Goal: Communication & Community: Share content

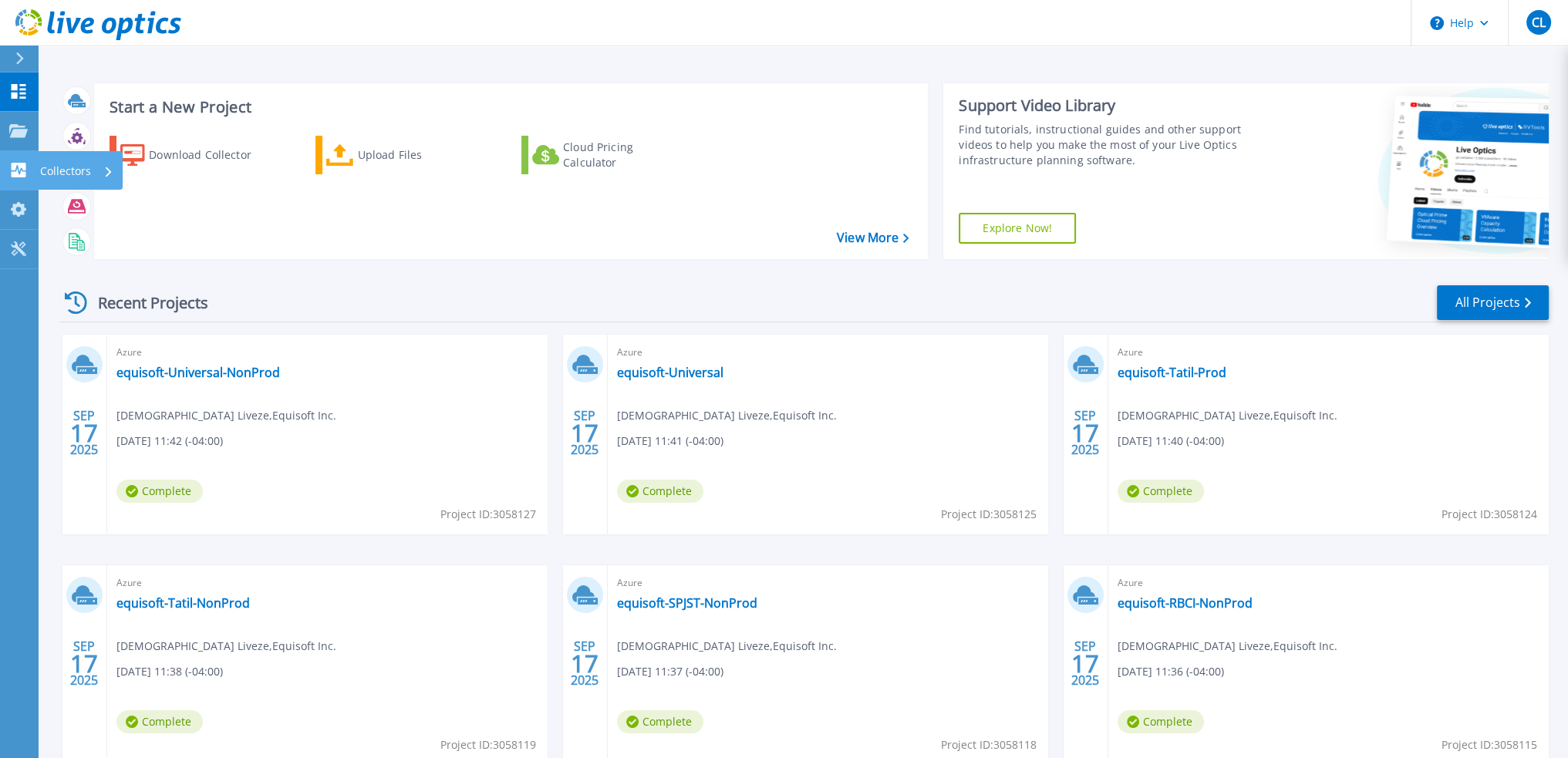
click at [11, 159] on link "Collectors Collectors" at bounding box center [19, 170] width 38 height 39
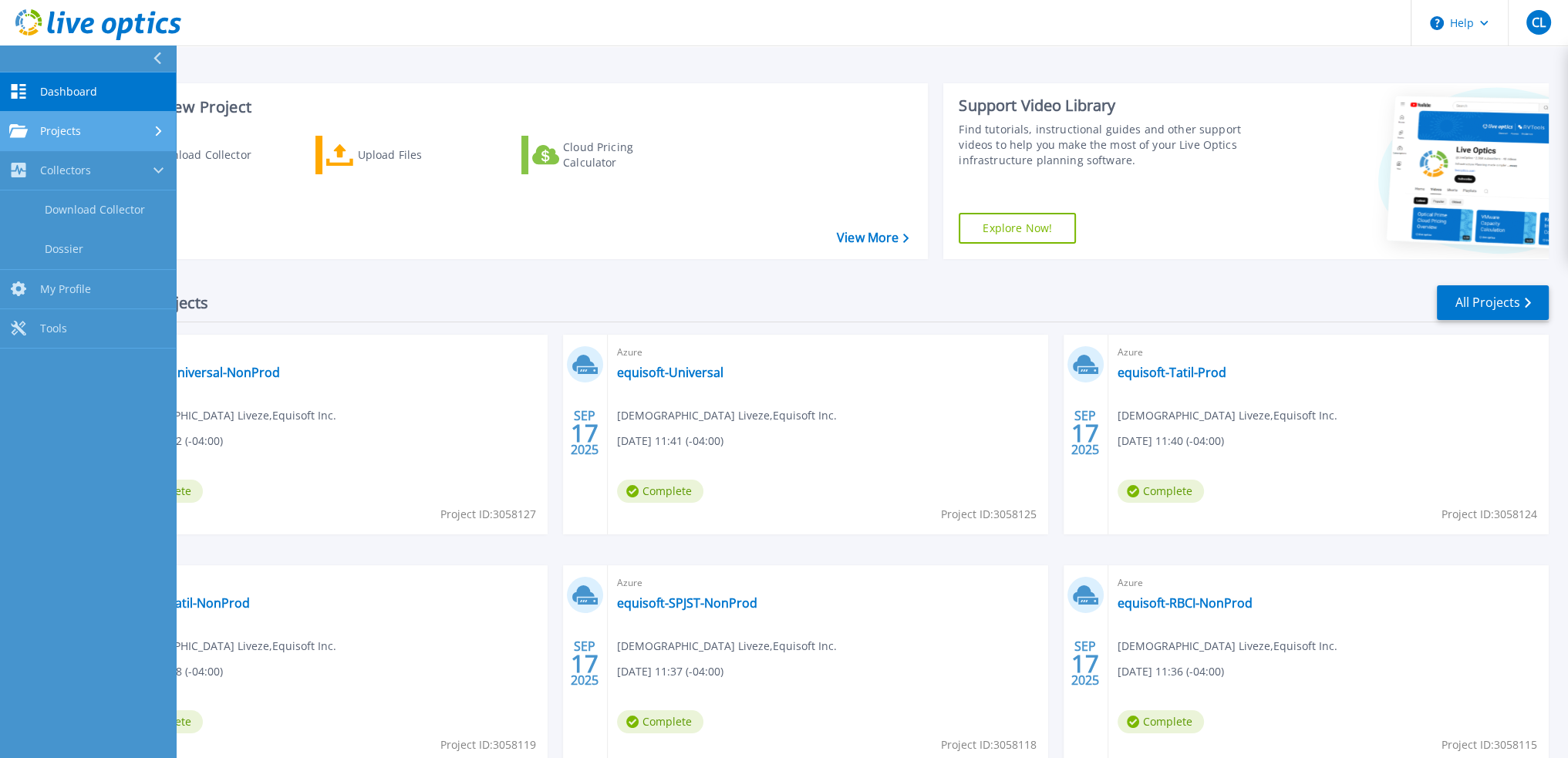
click at [78, 141] on link "Projects Projects" at bounding box center [88, 131] width 176 height 39
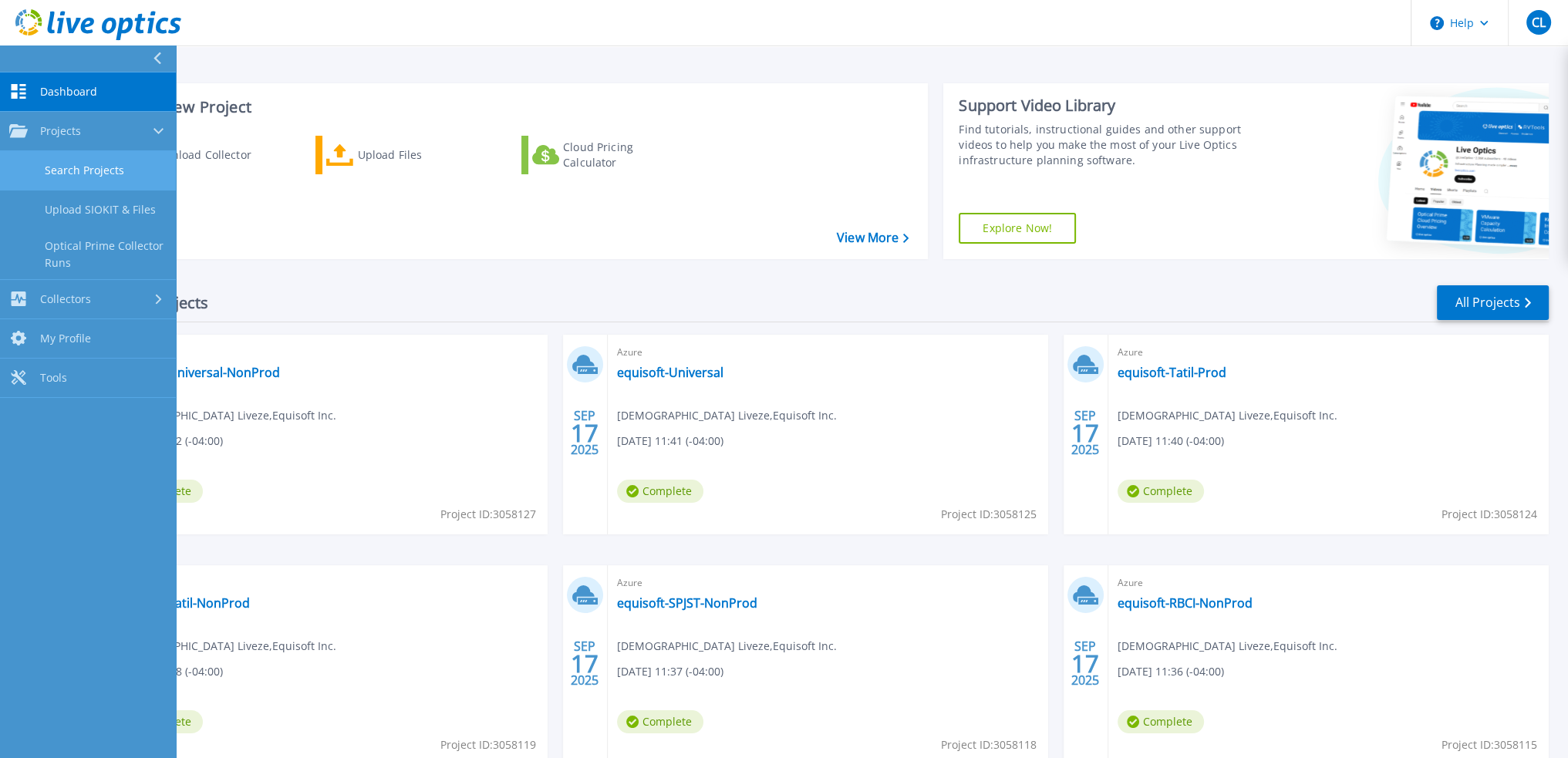
click at [81, 166] on link "Search Projects" at bounding box center [88, 170] width 176 height 39
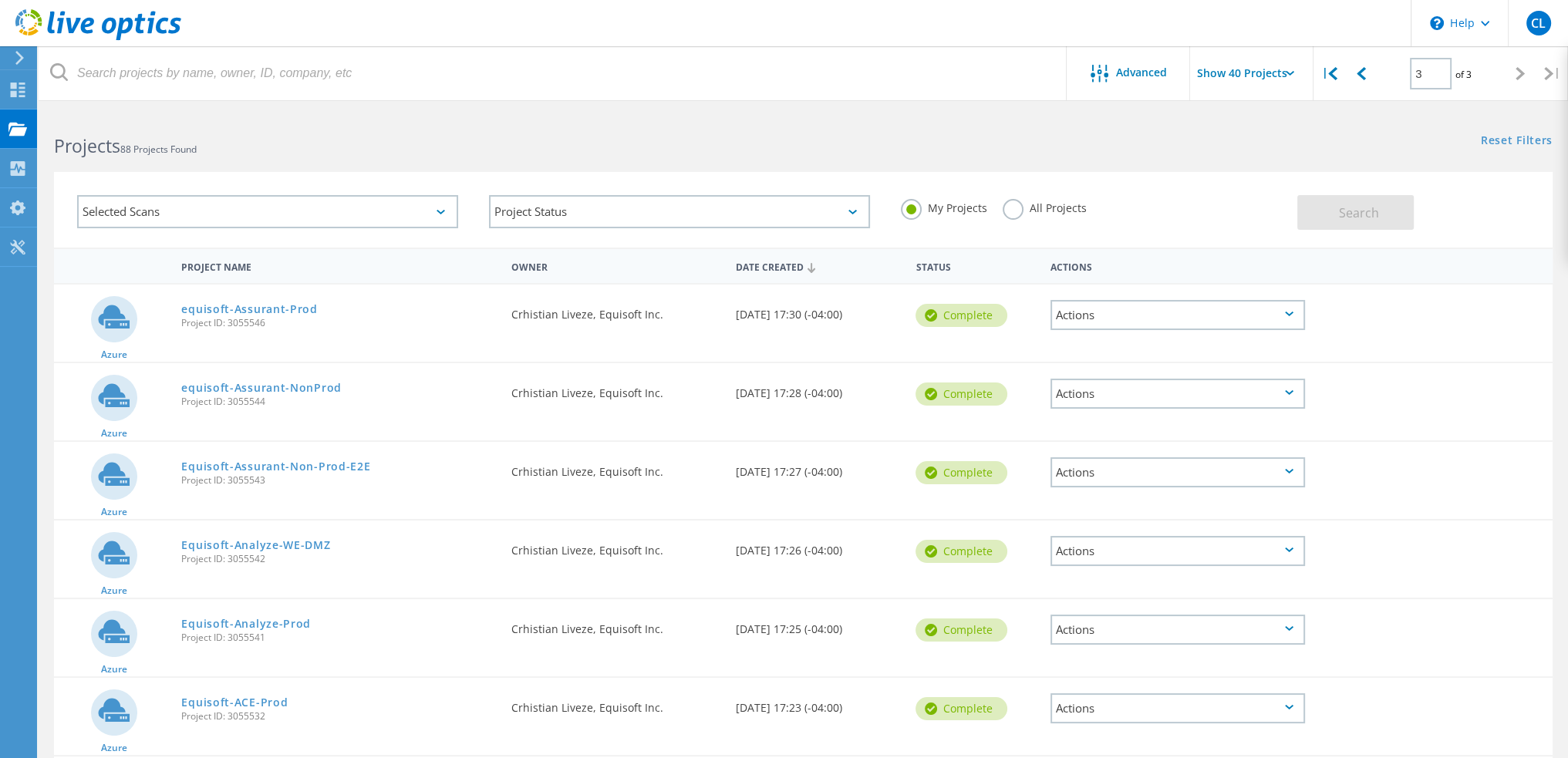
click at [356, 121] on div "Projects 88 Projects Found" at bounding box center [420, 132] width 765 height 41
click at [556, 207] on div "Project Status" at bounding box center [679, 212] width 381 height 33
click at [552, 141] on h2 "Projects 88 Projects Found" at bounding box center [421, 146] width 734 height 26
click at [415, 203] on div "Selected Scans" at bounding box center [267, 212] width 381 height 33
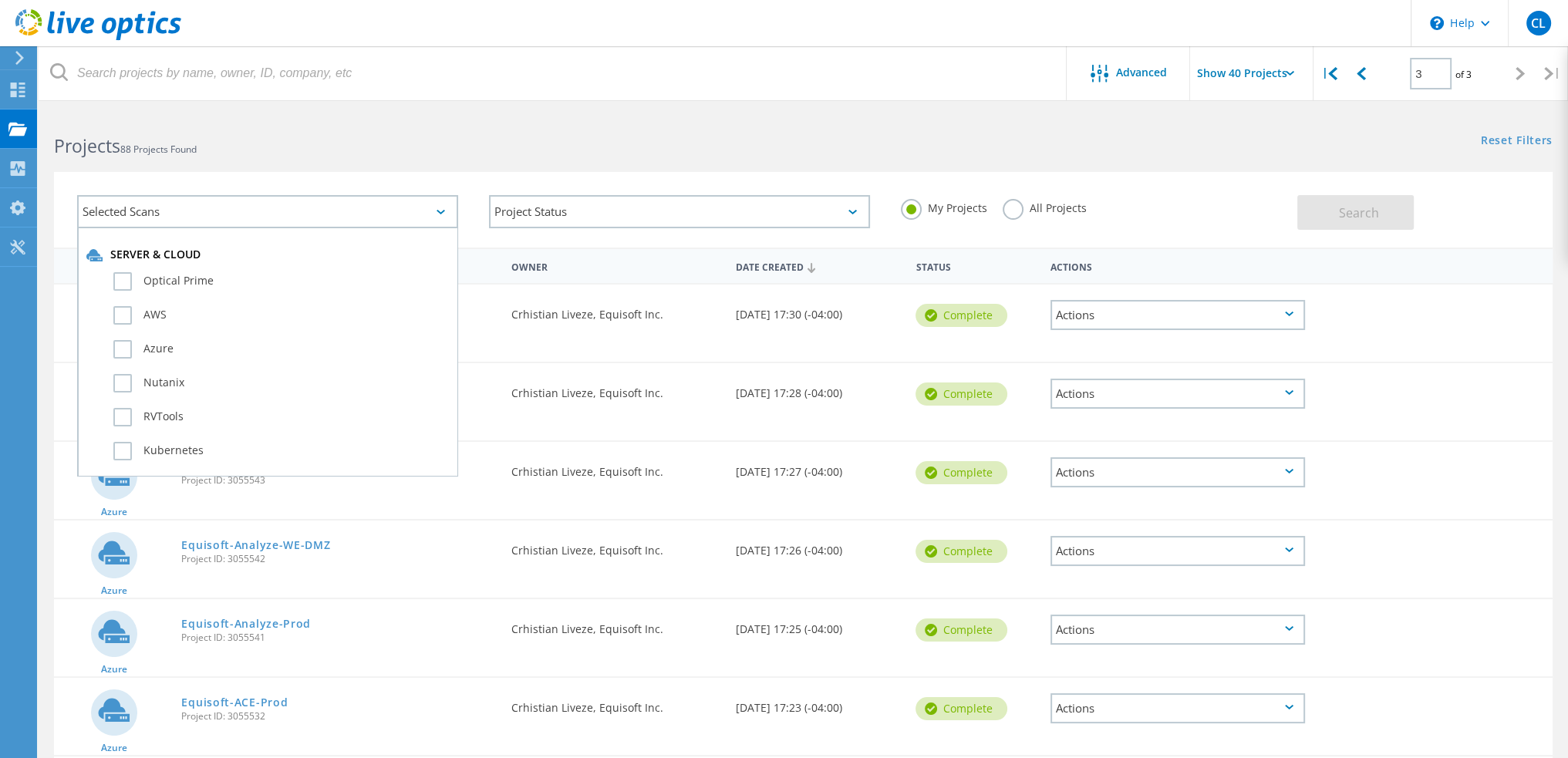
click at [455, 128] on div "Projects 88 Projects Found" at bounding box center [420, 132] width 765 height 41
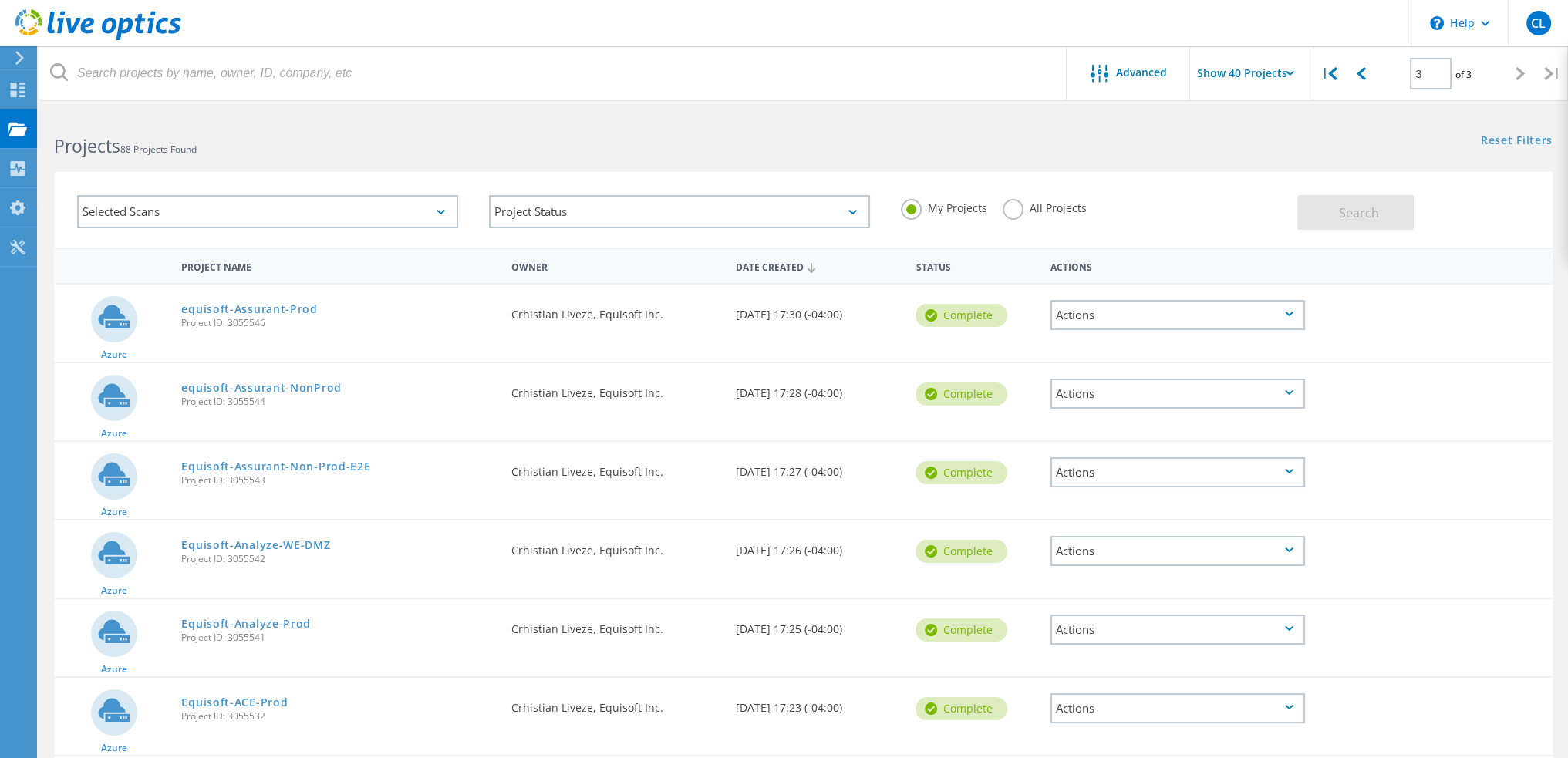
click at [1012, 209] on label "All Projects" at bounding box center [1044, 207] width 84 height 15
click at [0, 0] on input "All Projects" at bounding box center [0, 0] width 0 height 0
click at [1337, 214] on button "Search" at bounding box center [1356, 213] width 117 height 35
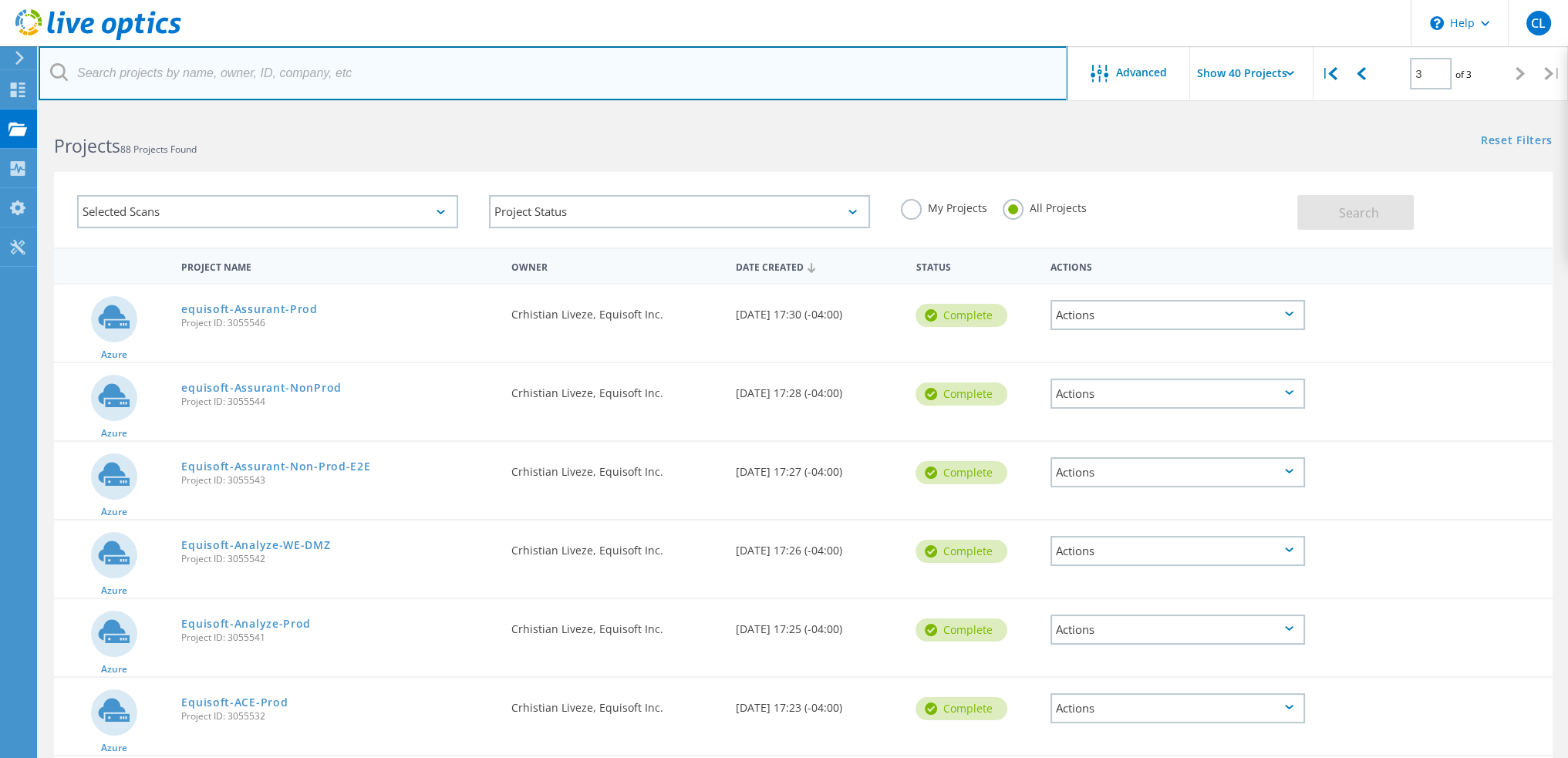
click at [191, 72] on input "text" at bounding box center [553, 73] width 1029 height 54
paste input "3058125"
type input "3058125"
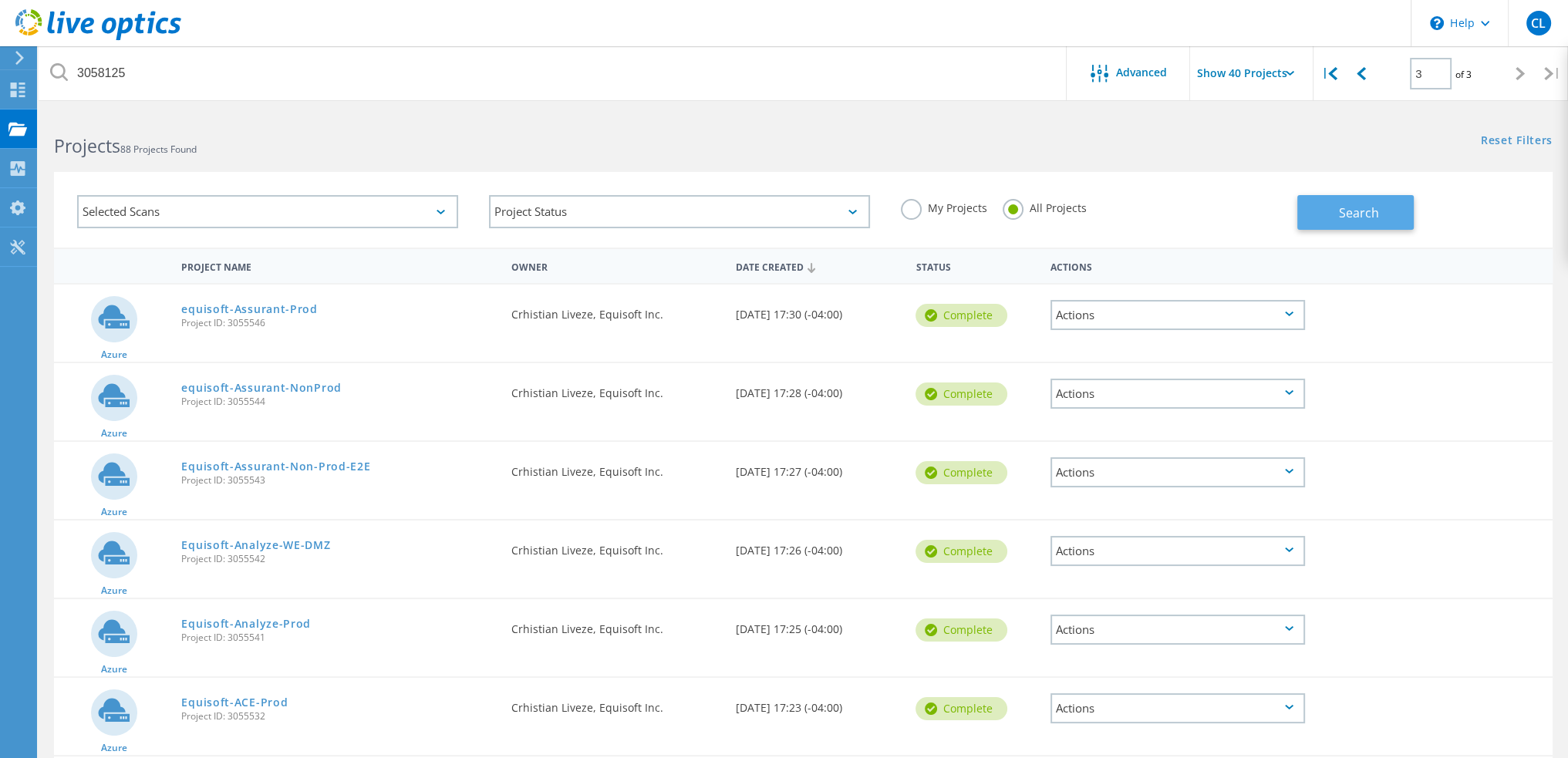
click at [1353, 200] on button "Search" at bounding box center [1356, 213] width 117 height 35
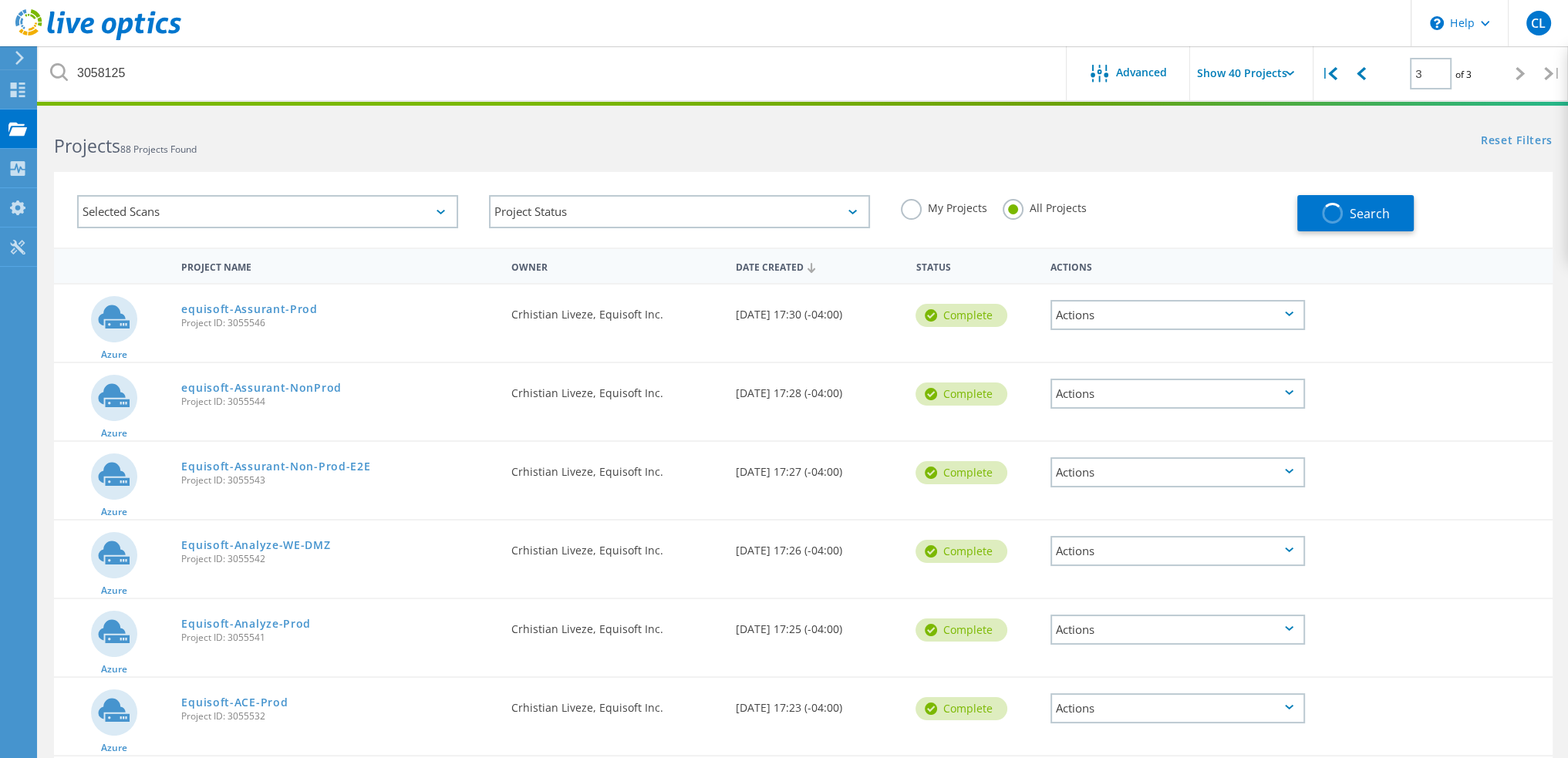
type input "1"
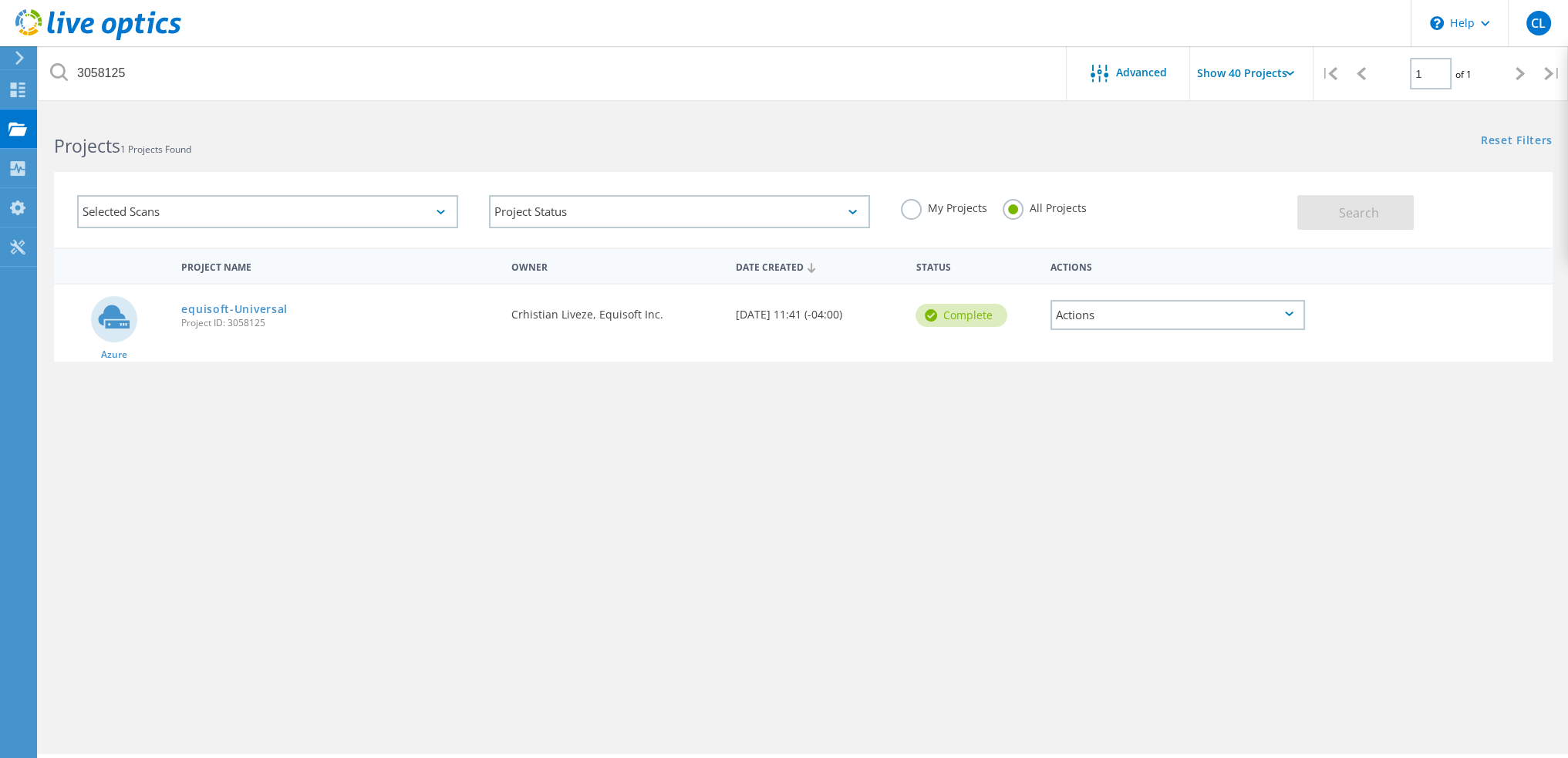
click at [1168, 314] on div "Actions" at bounding box center [1178, 315] width 254 height 30
click at [1133, 324] on div "Share" at bounding box center [1177, 327] width 251 height 24
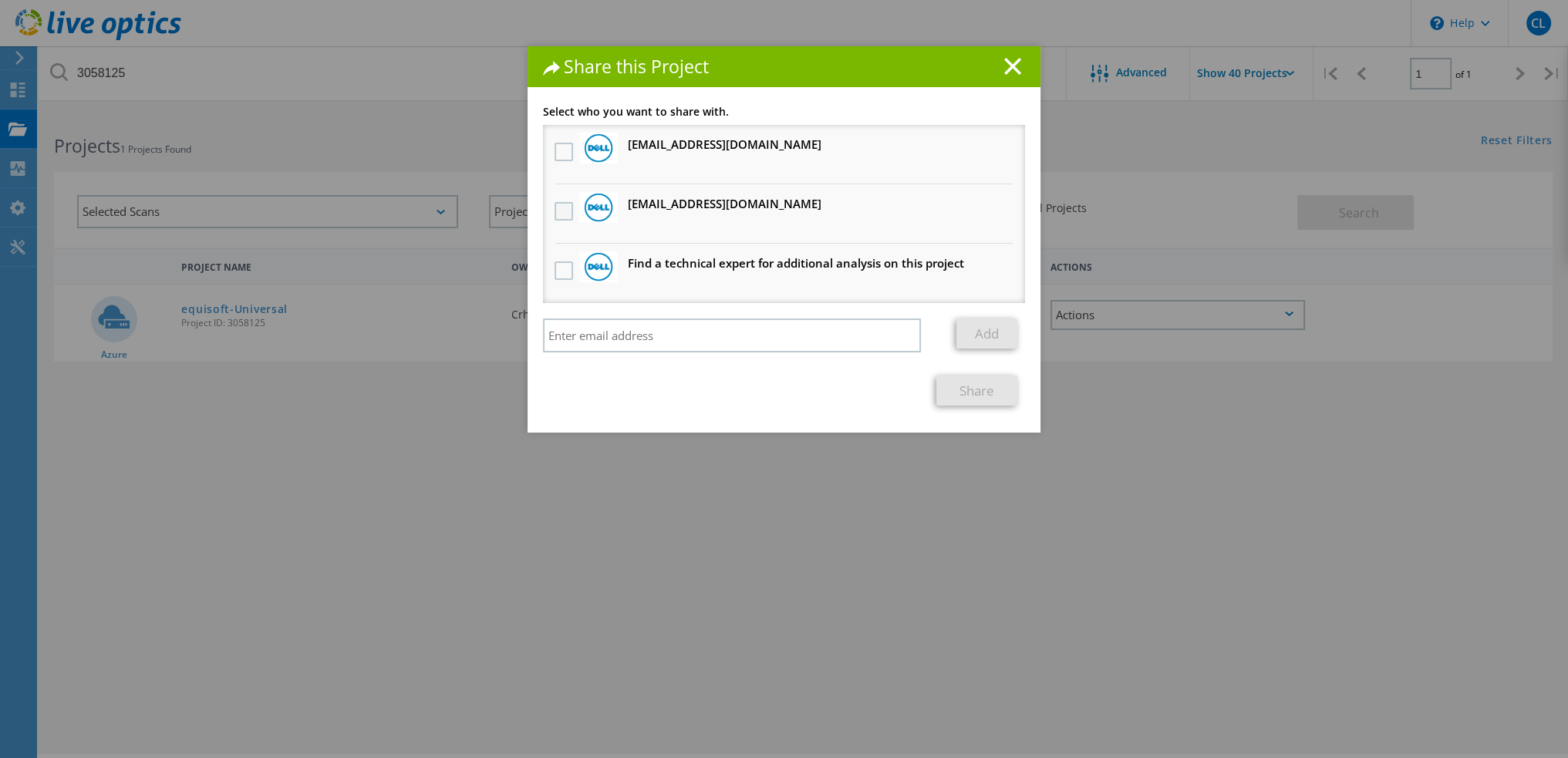
click at [562, 210] on label at bounding box center [565, 211] width 23 height 18
click at [0, 0] on input "checkbox" at bounding box center [0, 0] width 0 height 0
click at [555, 151] on label at bounding box center [565, 152] width 23 height 18
click at [0, 0] on input "checkbox" at bounding box center [0, 0] width 0 height 0
click at [976, 391] on link "Share" at bounding box center [977, 390] width 81 height 30
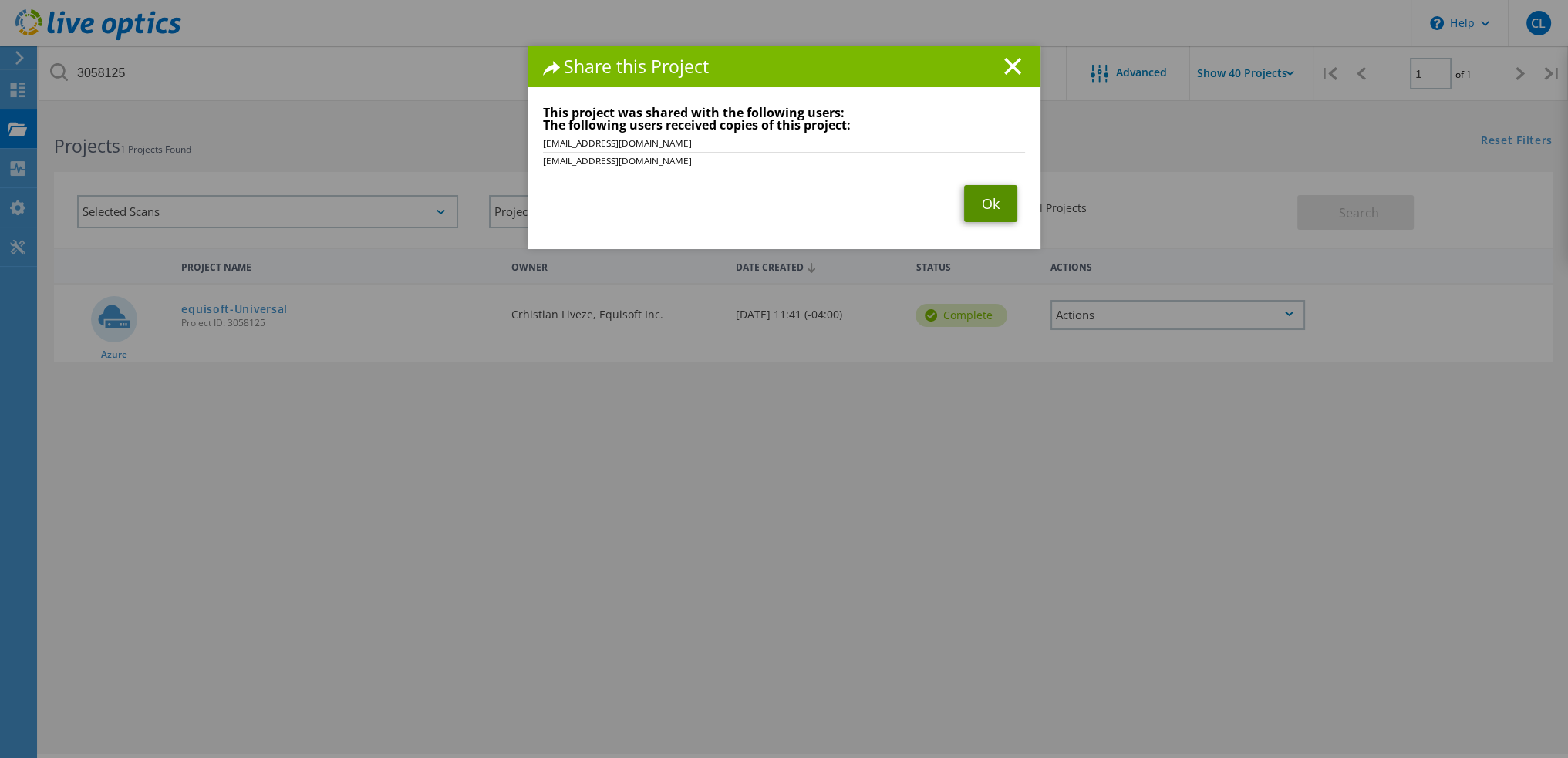
click at [1000, 198] on link "Ok" at bounding box center [991, 203] width 53 height 37
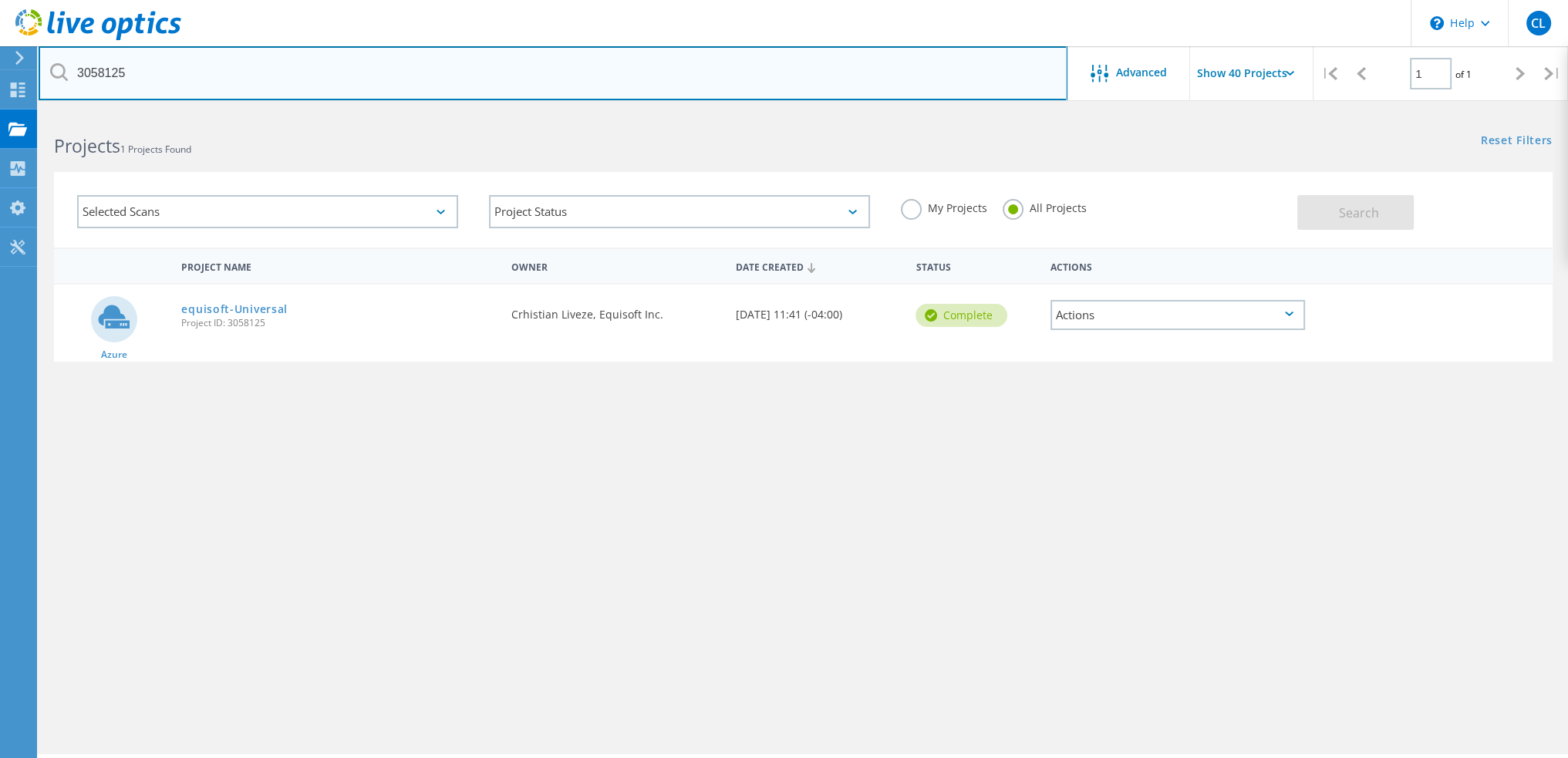
click at [116, 74] on input "3058125" at bounding box center [553, 73] width 1029 height 54
paste input "- 305808"
drag, startPoint x: 107, startPoint y: 77, endPoint x: -179, endPoint y: 128, distance: 290.5
click at [0, 128] on html "\n Help Explore Helpful Articles Contact Support CL End User Crhistian Liveze […" at bounding box center [784, 400] width 1568 height 801
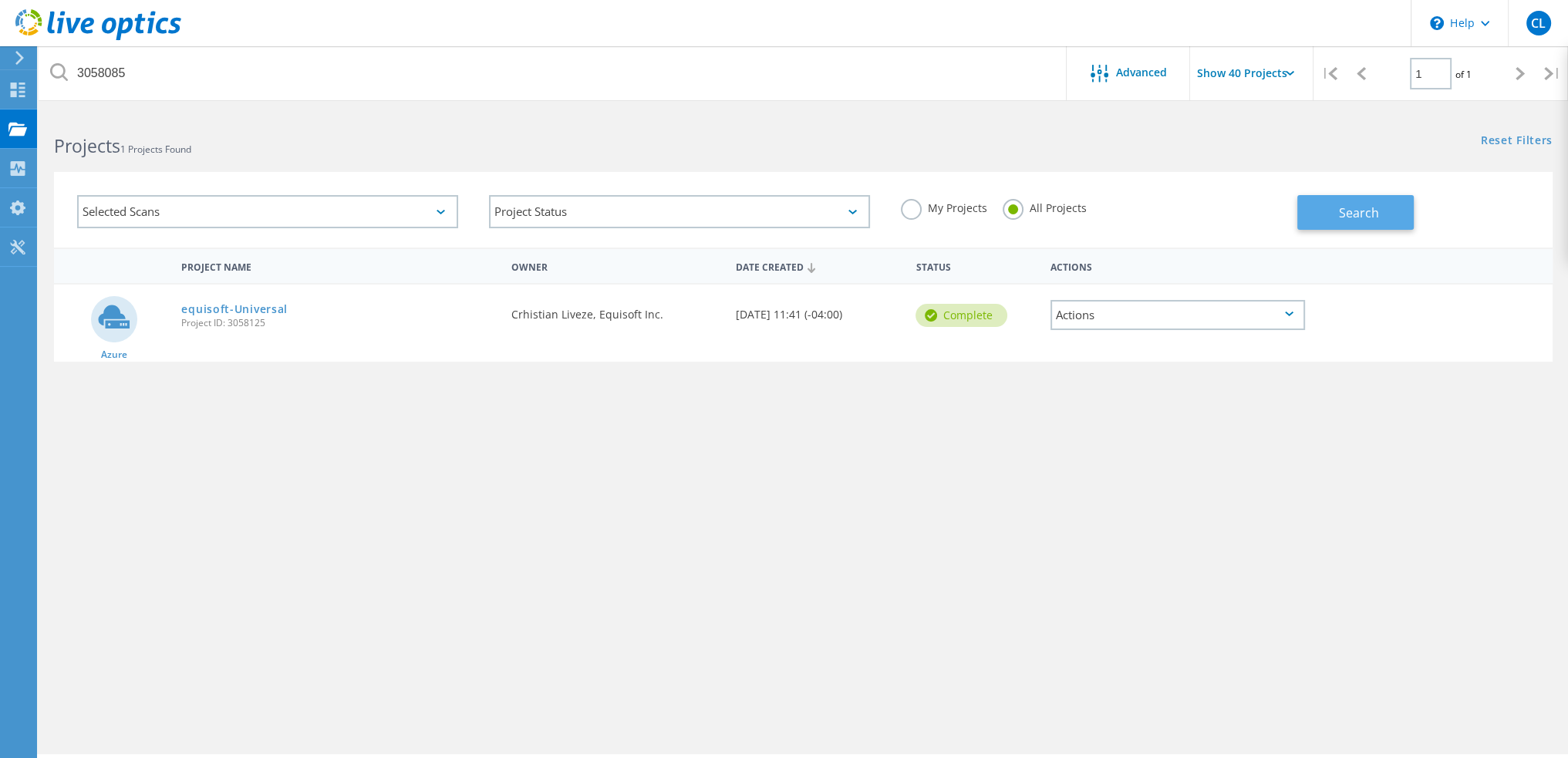
click at [1365, 213] on span "Search" at bounding box center [1359, 213] width 40 height 17
click at [1165, 307] on div "Actions" at bounding box center [1178, 315] width 254 height 30
click at [1119, 332] on div "Share" at bounding box center [1177, 327] width 251 height 24
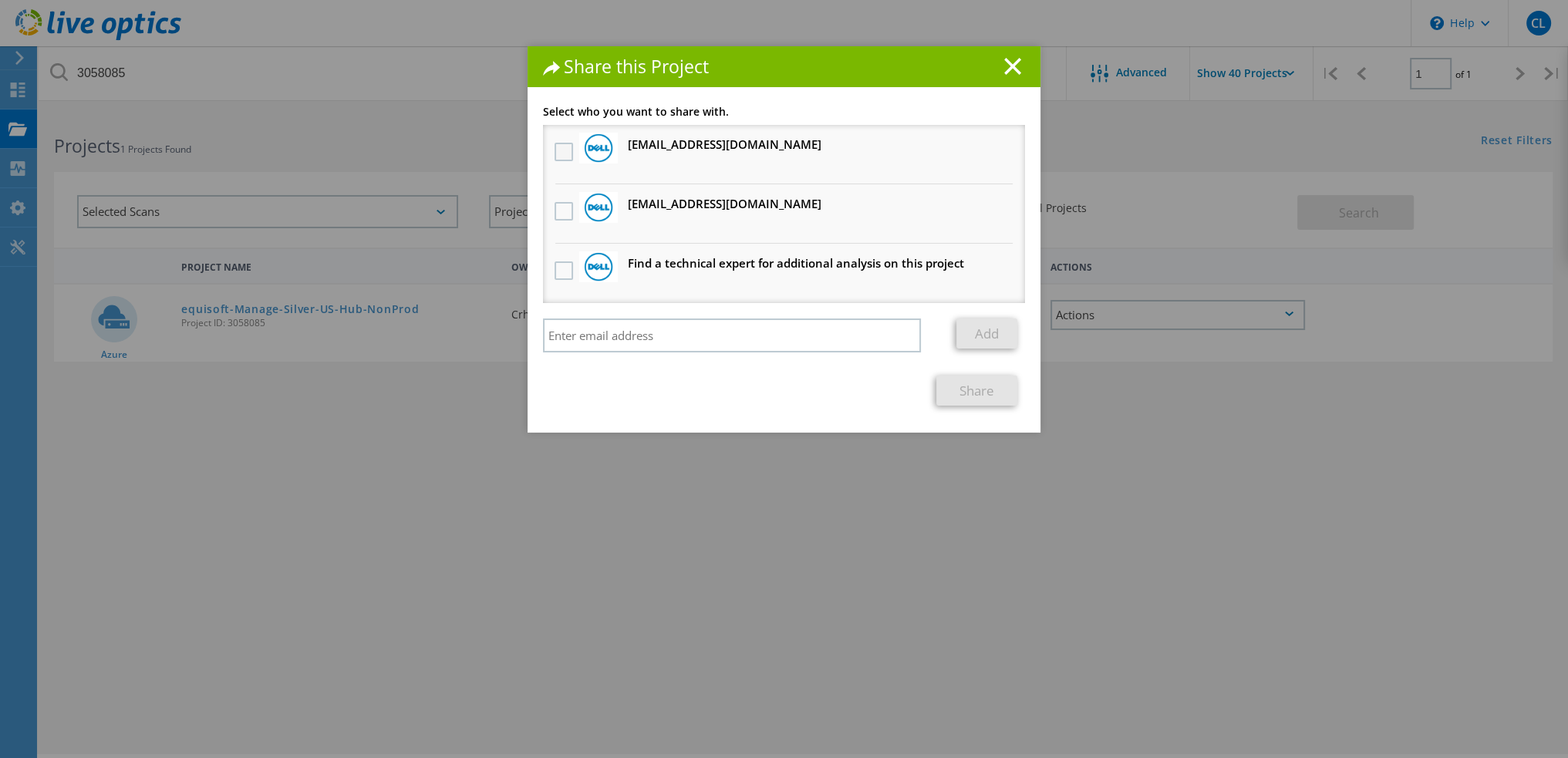
drag, startPoint x: 553, startPoint y: 216, endPoint x: 562, endPoint y: 157, distance: 59.7
click at [555, 215] on label at bounding box center [565, 211] width 23 height 18
click at [0, 0] on input "checkbox" at bounding box center [0, 0] width 0 height 0
click at [562, 151] on label at bounding box center [565, 152] width 23 height 18
click at [0, 0] on input "checkbox" at bounding box center [0, 0] width 0 height 0
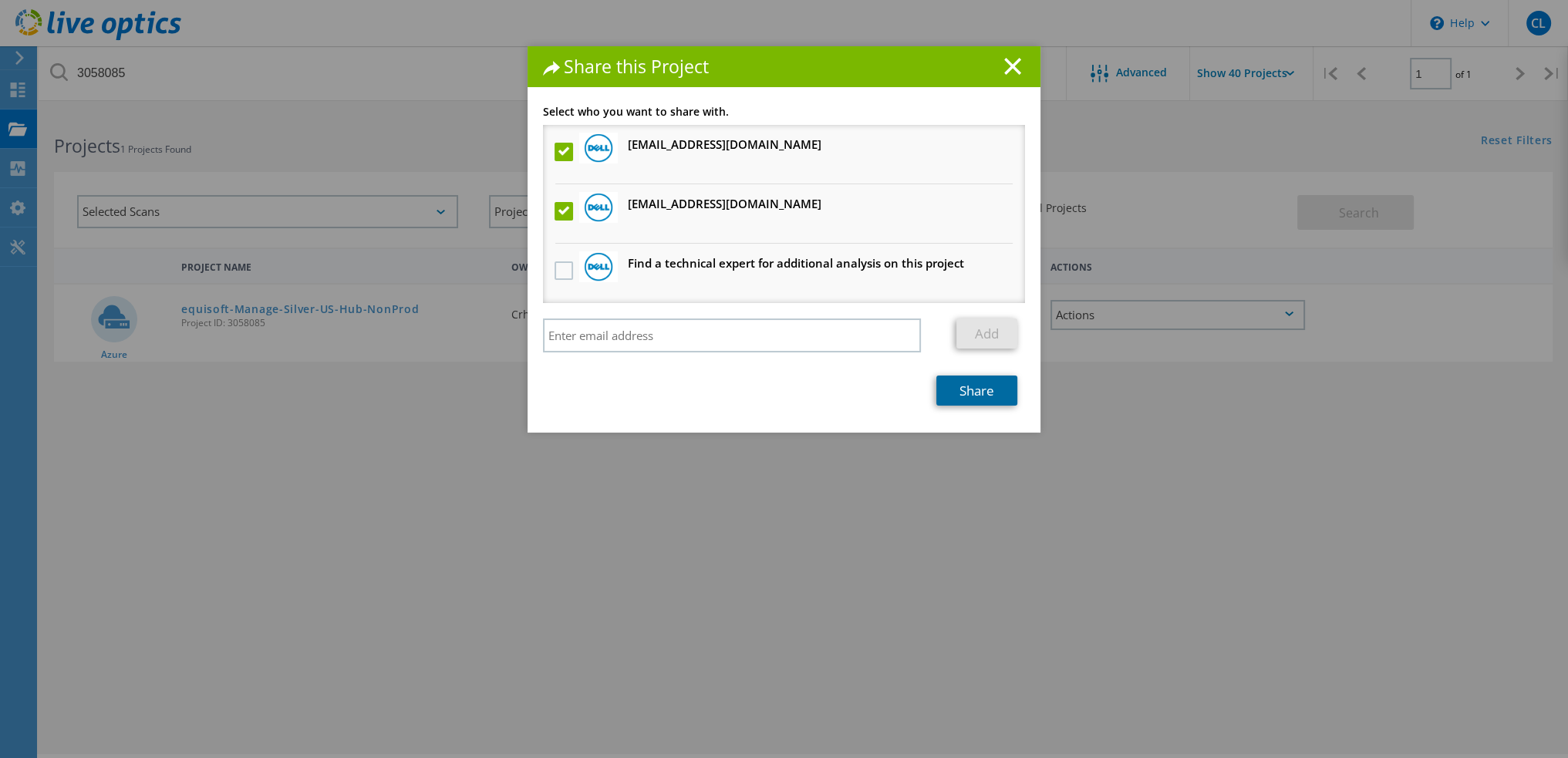
click at [946, 392] on link "Share" at bounding box center [977, 390] width 81 height 30
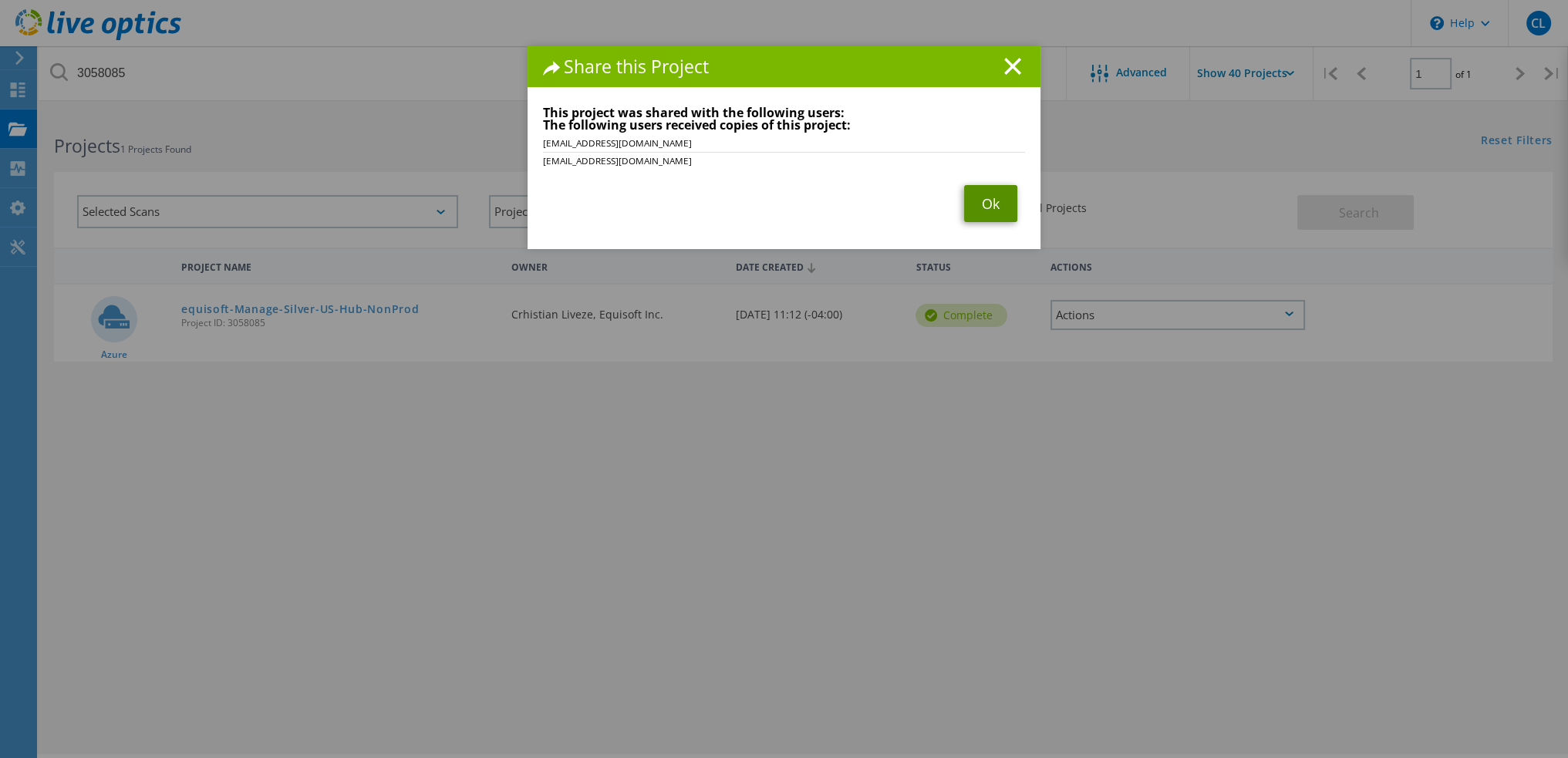
click at [984, 197] on link "Ok" at bounding box center [991, 203] width 53 height 37
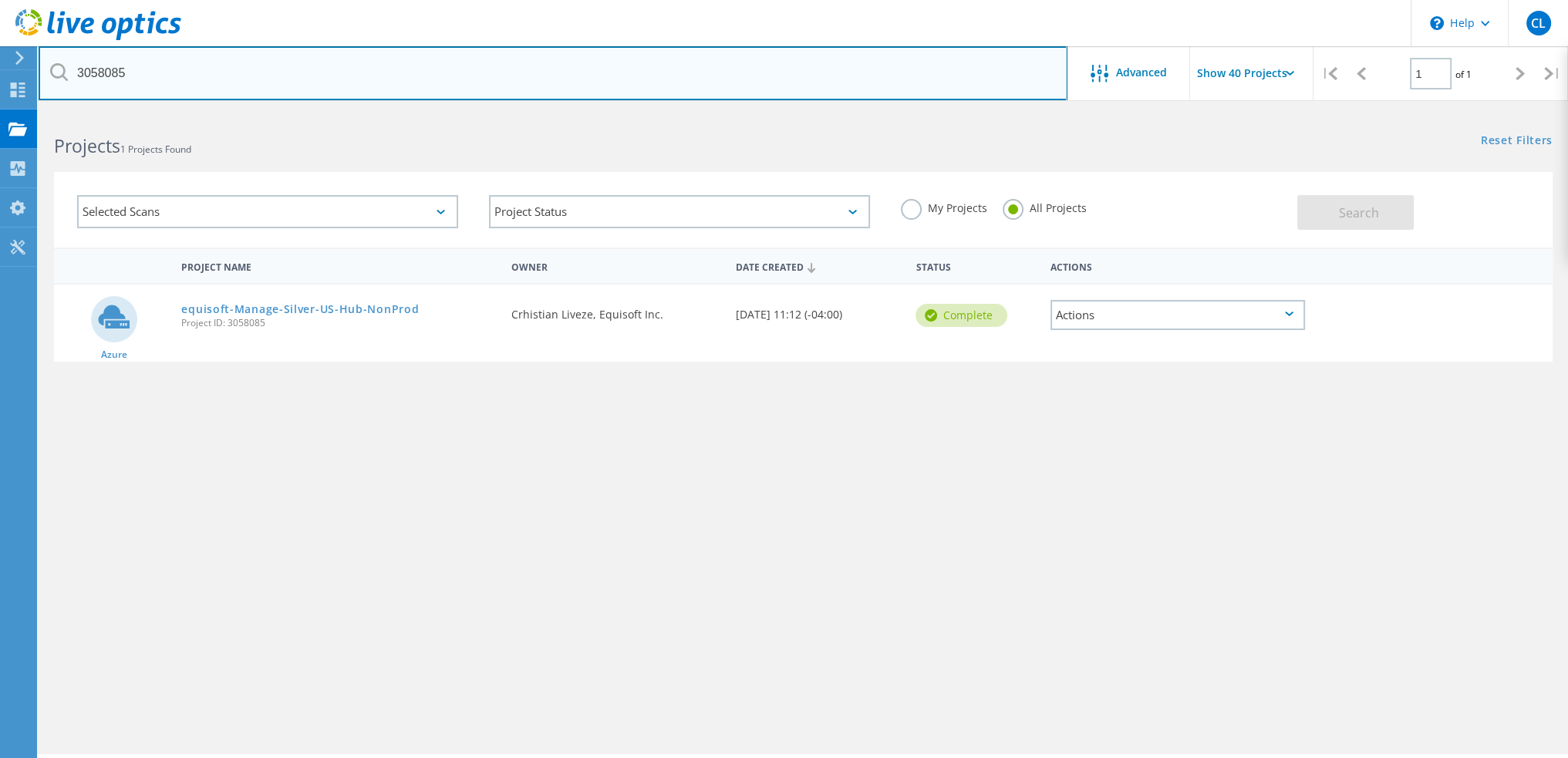
click at [138, 77] on input "3058085" at bounding box center [553, 73] width 1029 height 54
paste input "- 3055548"
drag, startPoint x: 108, startPoint y: 77, endPoint x: -24, endPoint y: 128, distance: 141.5
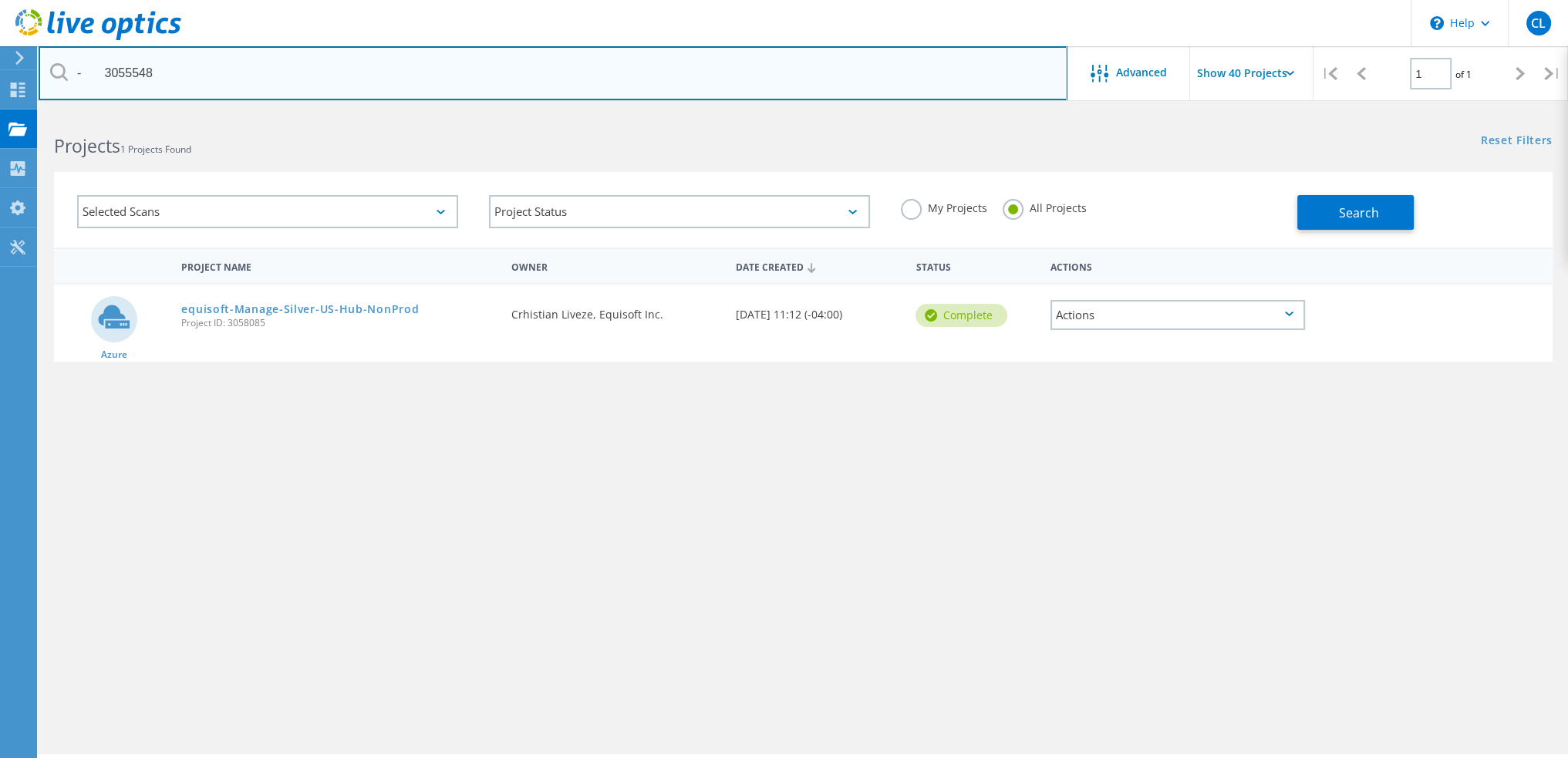
click at [0, 128] on html "\n Help Explore Helpful Articles Contact Support CL End User Crhistian Liveze […" at bounding box center [784, 400] width 1568 height 801
type input "3055548"
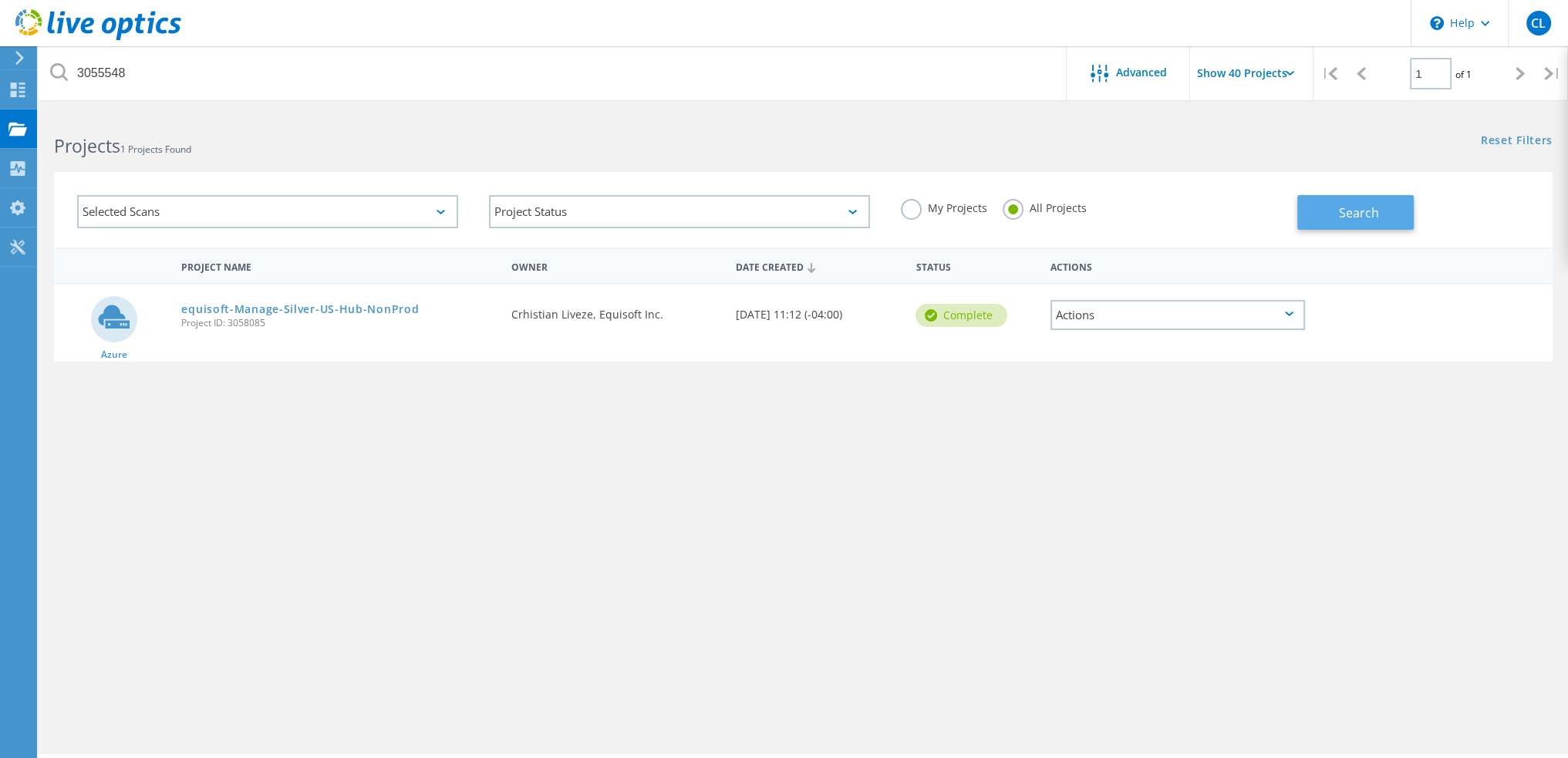
click at [1370, 216] on span "Search" at bounding box center [1359, 213] width 40 height 17
click at [1123, 320] on div "Actions" at bounding box center [1178, 315] width 254 height 30
click at [1095, 328] on div "Share" at bounding box center [1177, 327] width 251 height 24
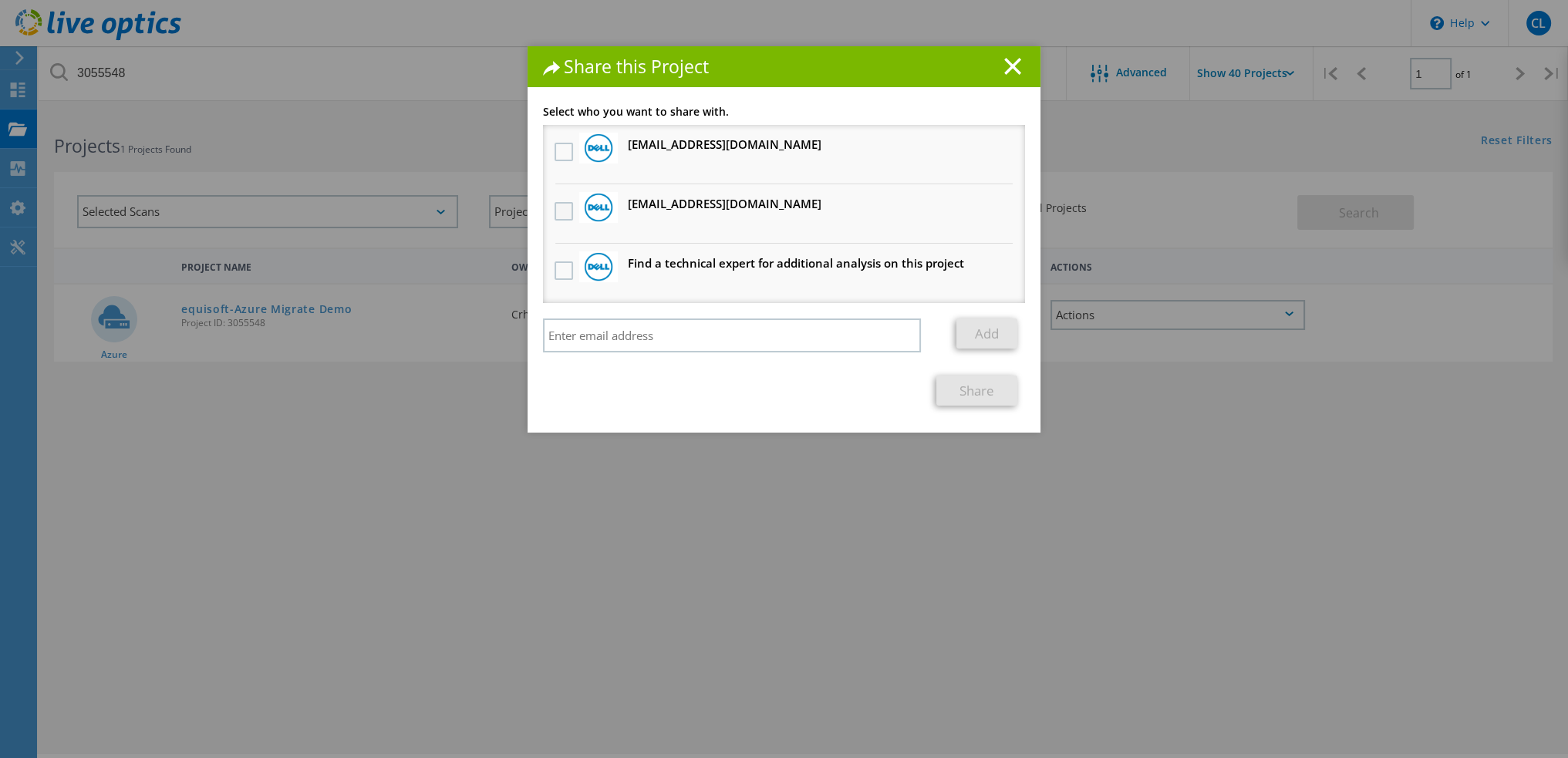
click at [562, 213] on label at bounding box center [565, 211] width 23 height 18
click at [0, 0] on input "checkbox" at bounding box center [0, 0] width 0 height 0
click at [559, 156] on label at bounding box center [565, 152] width 23 height 18
click at [0, 0] on input "checkbox" at bounding box center [0, 0] width 0 height 0
click at [971, 382] on link "Share" at bounding box center [977, 390] width 81 height 30
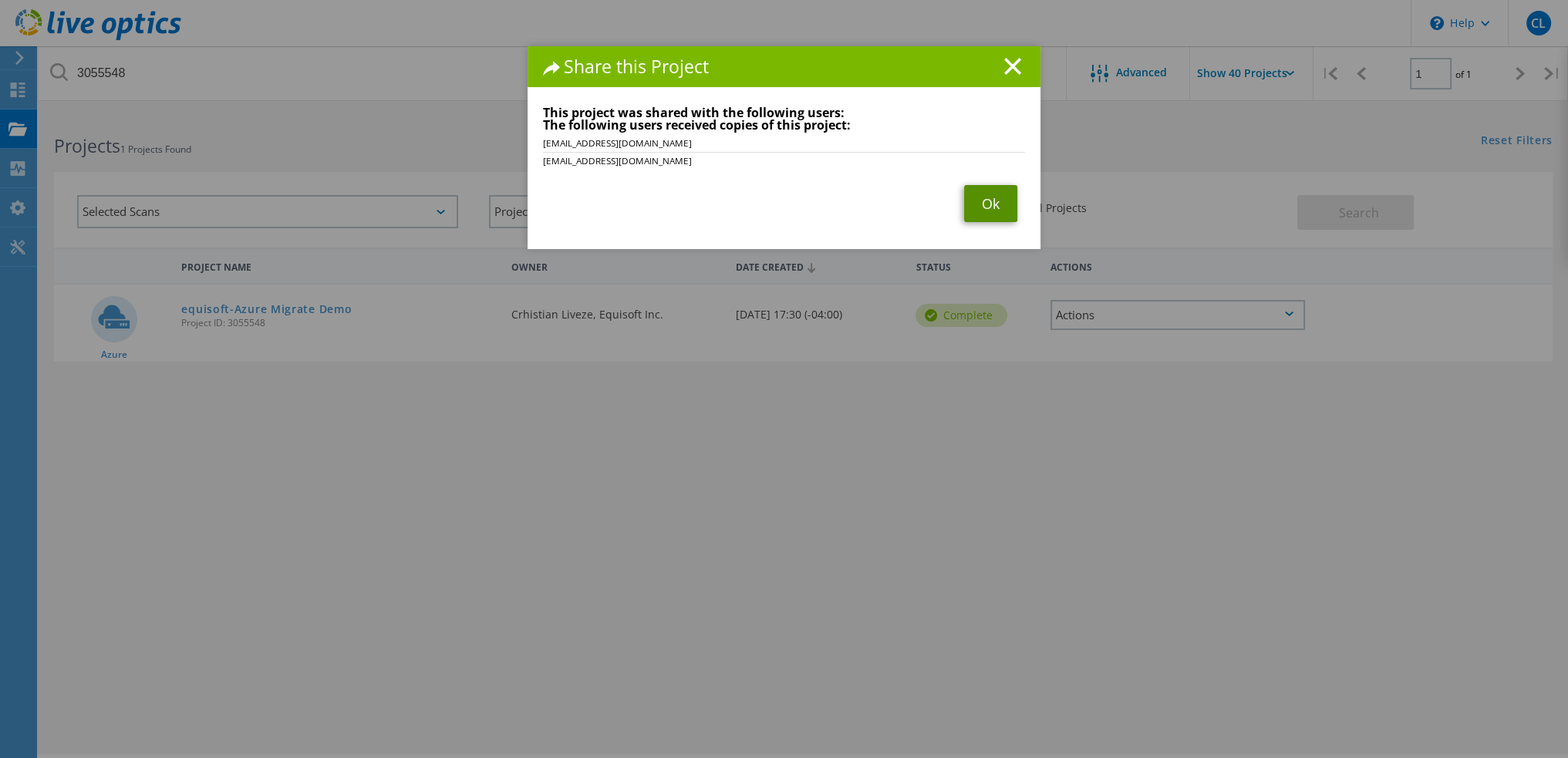
click at [985, 206] on link "Ok" at bounding box center [991, 203] width 53 height 37
